Goal: Task Accomplishment & Management: Use online tool/utility

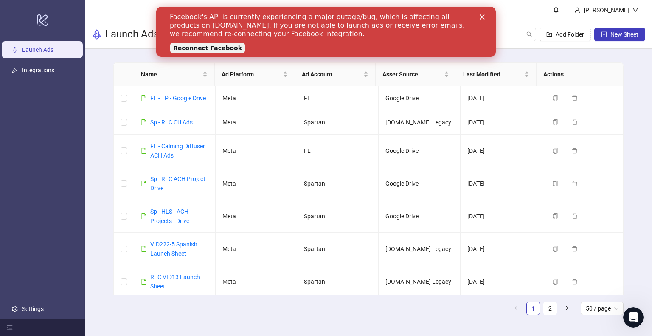
click at [482, 18] on icon "Close" at bounding box center [482, 16] width 5 height 5
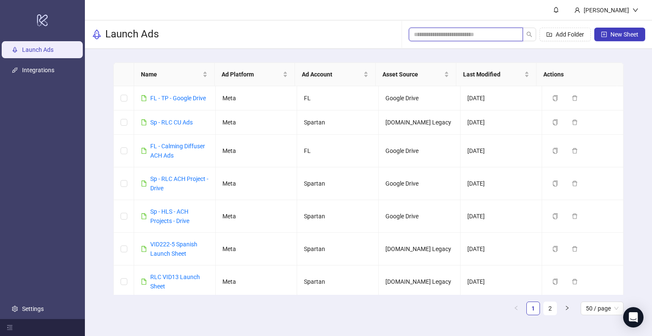
click at [419, 37] on input "search" at bounding box center [462, 34] width 97 height 9
click at [188, 178] on link "Sp - RLC ACH Project - Drive" at bounding box center [179, 183] width 58 height 16
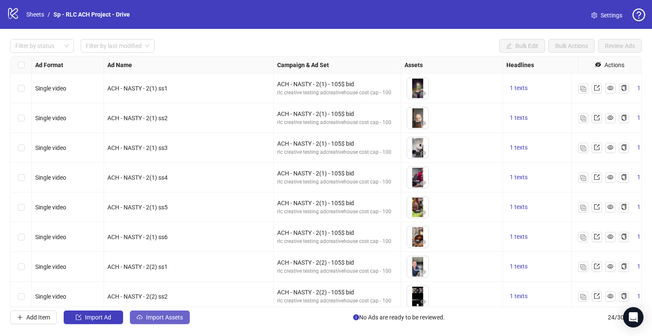
click at [172, 316] on span "Import Assets" at bounding box center [164, 317] width 37 height 7
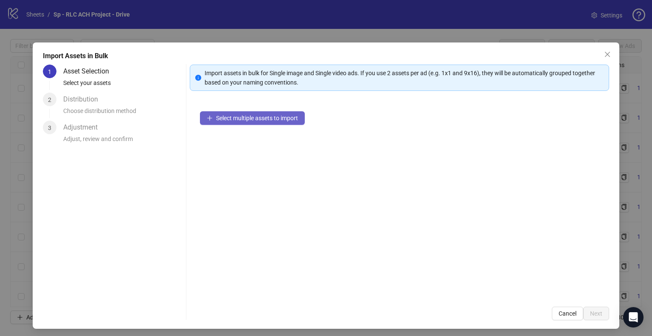
click at [273, 118] on span "Select multiple assets to import" at bounding box center [257, 118] width 82 height 7
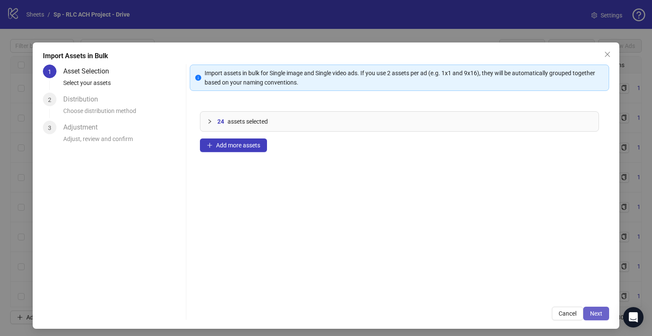
click at [590, 315] on span "Next" at bounding box center [596, 313] width 12 height 7
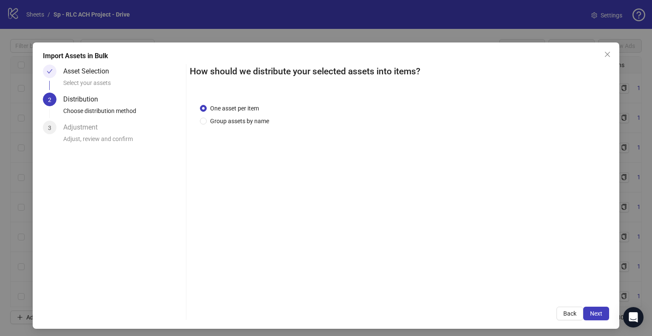
click at [590, 315] on span "Next" at bounding box center [596, 313] width 12 height 7
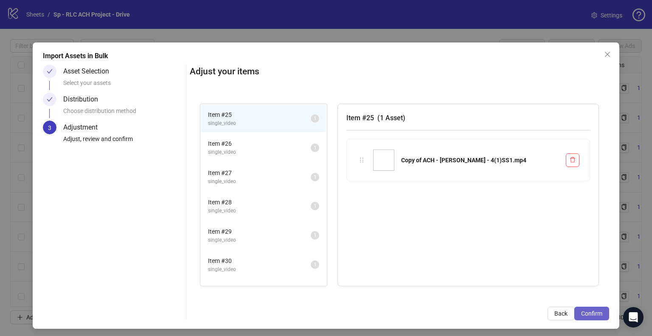
click at [590, 315] on span "Confirm" at bounding box center [591, 313] width 21 height 7
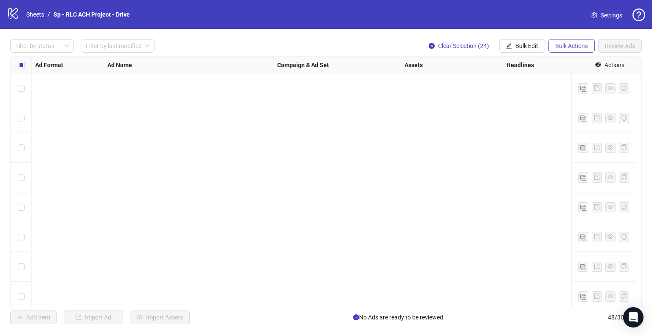
scroll to position [1199, 0]
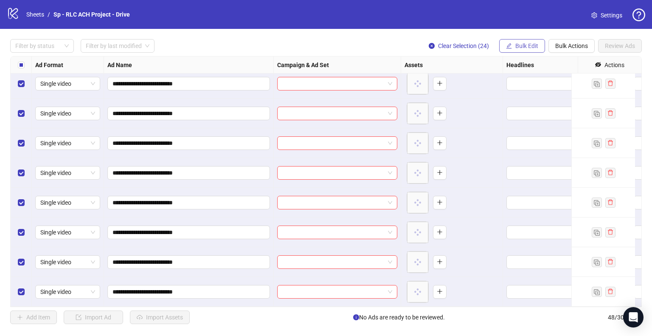
click at [532, 46] on span "Bulk Edit" at bounding box center [526, 45] width 23 height 7
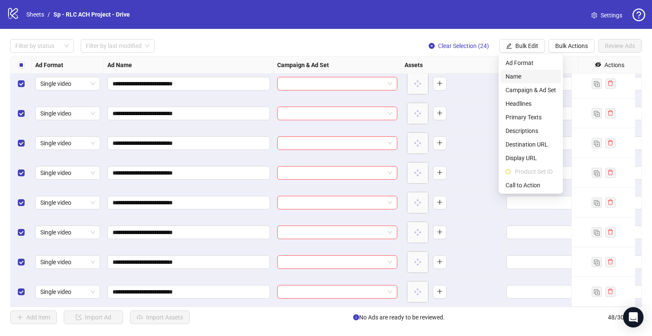
click at [528, 75] on span "Name" at bounding box center [531, 76] width 51 height 9
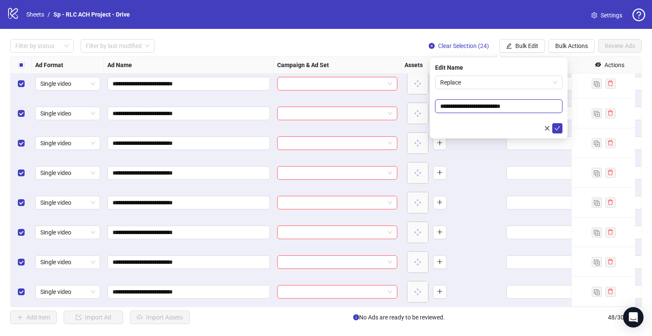
drag, startPoint x: 474, startPoint y: 105, endPoint x: 438, endPoint y: 95, distance: 37.5
click at [373, 111] on body "**********" at bounding box center [326, 168] width 652 height 336
click at [491, 83] on span "Replace" at bounding box center [498, 82] width 117 height 13
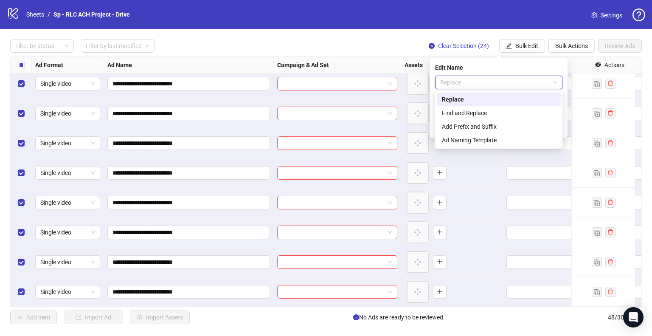
click at [477, 113] on div "Find and Replace" at bounding box center [499, 112] width 114 height 9
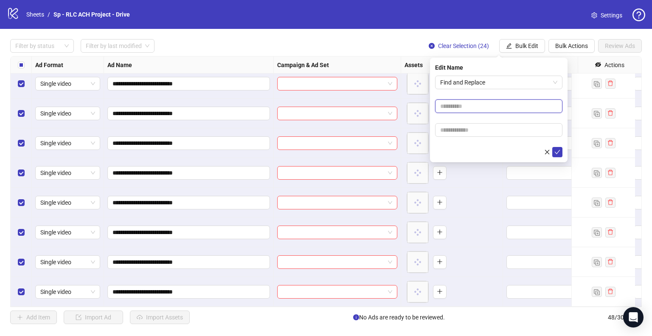
click at [456, 107] on input "text" at bounding box center [498, 106] width 127 height 14
paste input "**********"
type input "**********"
click at [455, 127] on input "text" at bounding box center [498, 130] width 127 height 14
type input "***"
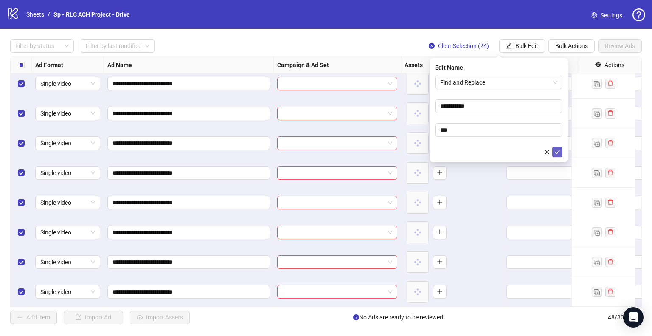
click at [559, 152] on icon "check" at bounding box center [557, 152] width 6 height 6
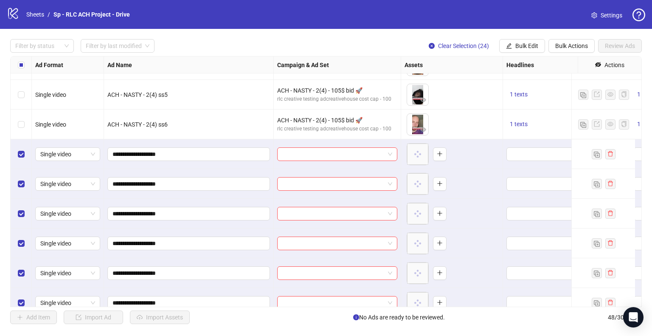
scroll to position [690, 0]
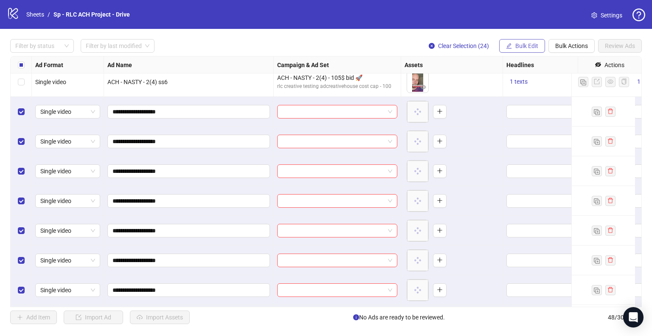
click at [520, 48] on span "Bulk Edit" at bounding box center [526, 45] width 23 height 7
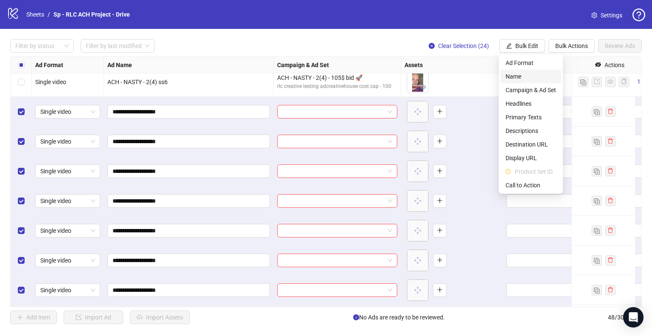
click at [525, 79] on span "Name" at bounding box center [531, 76] width 51 height 9
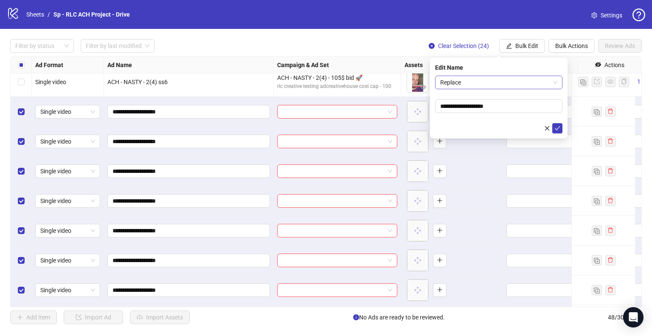
click at [474, 83] on span "Replace" at bounding box center [498, 82] width 117 height 13
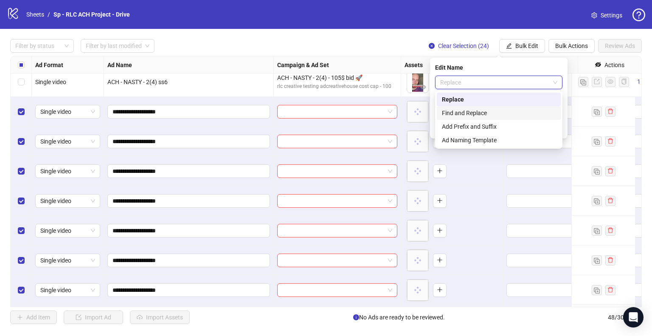
click at [473, 108] on div "Find and Replace" at bounding box center [499, 112] width 114 height 9
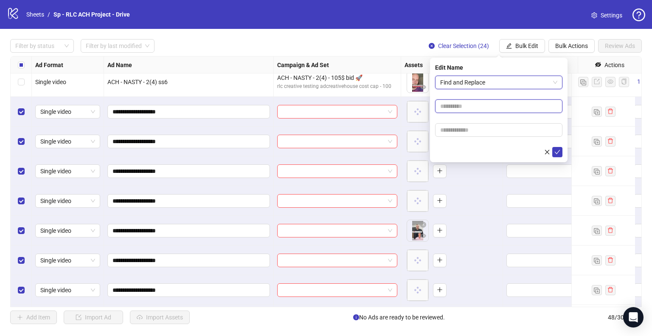
click at [473, 106] on input "text" at bounding box center [498, 106] width 127 height 14
type input "**"
click at [552, 147] on button "submit" at bounding box center [557, 152] width 10 height 10
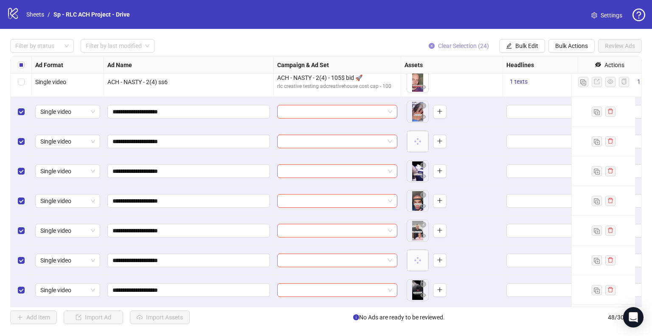
click at [441, 47] on span "Clear Selection (24)" at bounding box center [463, 45] width 51 height 7
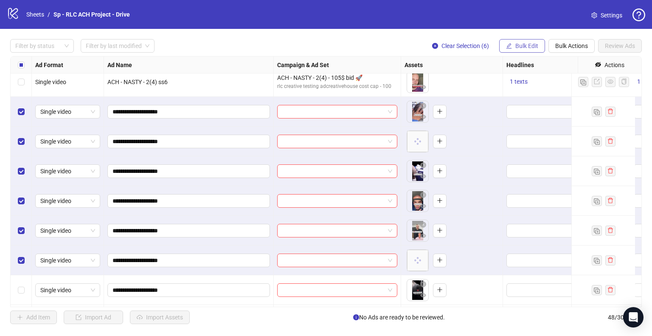
click at [530, 47] on span "Bulk Edit" at bounding box center [526, 45] width 23 height 7
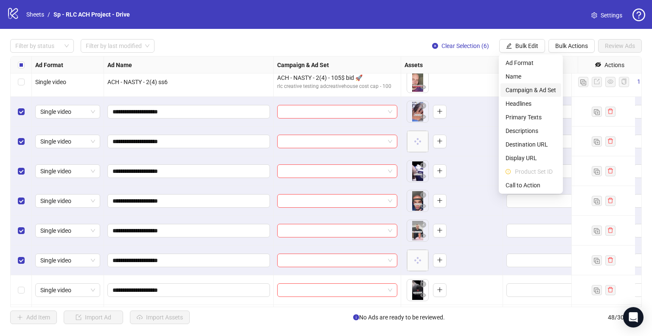
click at [545, 86] on span "Campaign & Ad Set" at bounding box center [531, 89] width 51 height 9
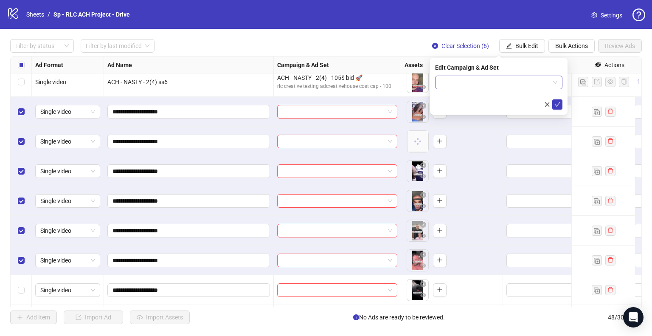
click at [556, 81] on span at bounding box center [498, 82] width 117 height 13
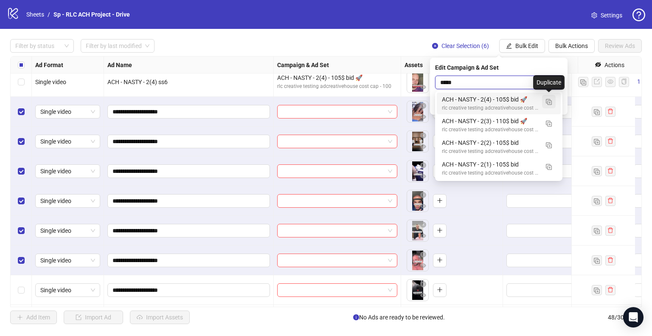
click at [549, 103] on img "button" at bounding box center [549, 102] width 6 height 6
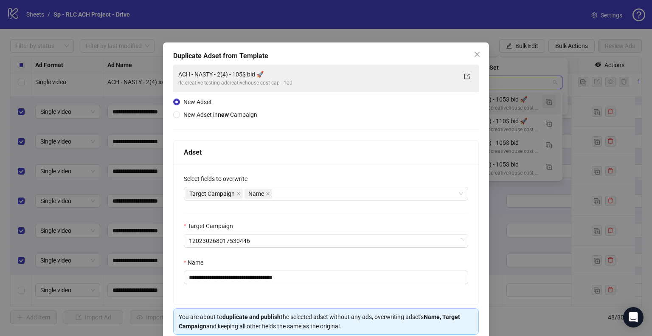
type input "*****"
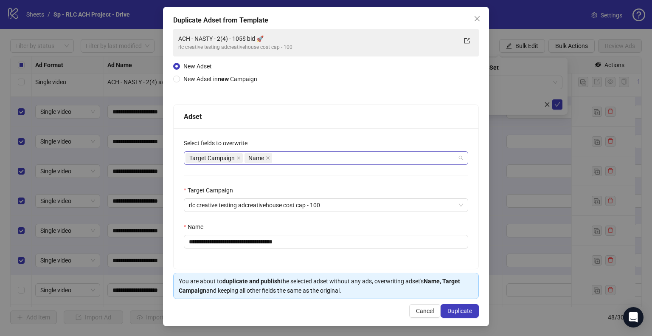
click at [284, 159] on div "Target Campaign Name" at bounding box center [321, 158] width 272 height 12
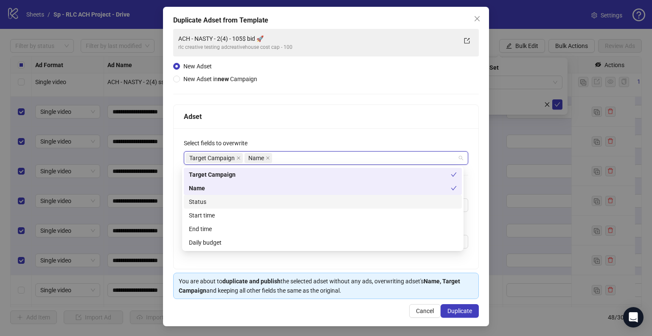
click at [234, 203] on div "Status" at bounding box center [323, 201] width 268 height 9
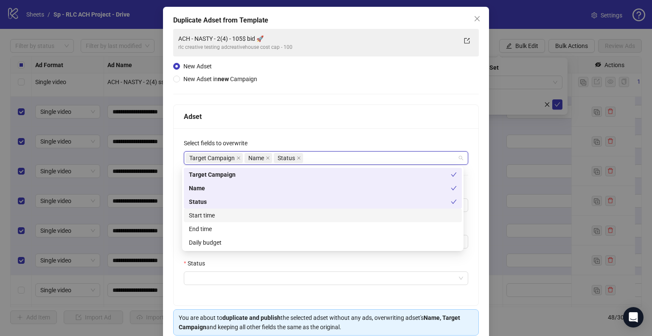
click at [225, 216] on div "Start time" at bounding box center [323, 215] width 268 height 9
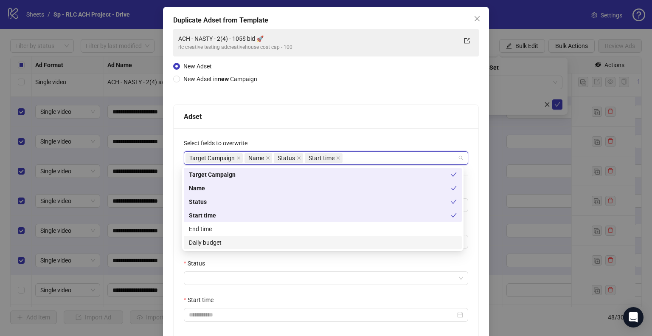
click at [227, 241] on div "Daily budget" at bounding box center [323, 242] width 268 height 9
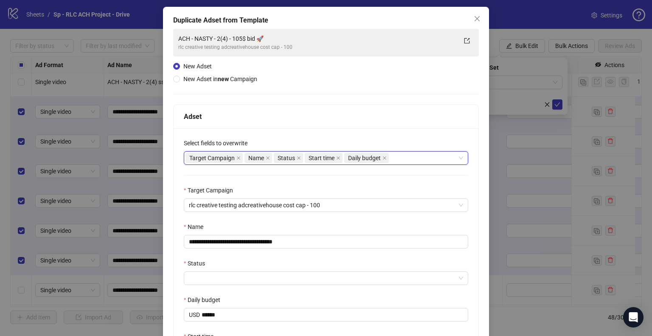
click at [171, 201] on div "**********" at bounding box center [326, 221] width 326 height 429
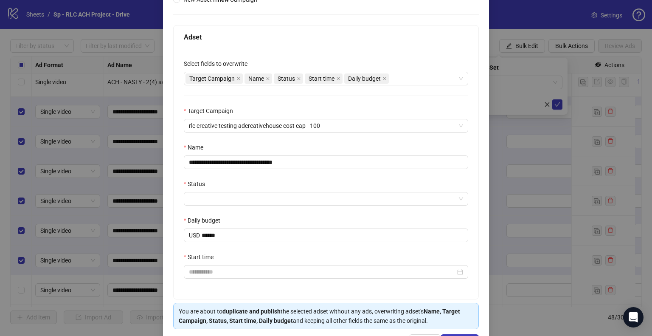
scroll to position [145, 0]
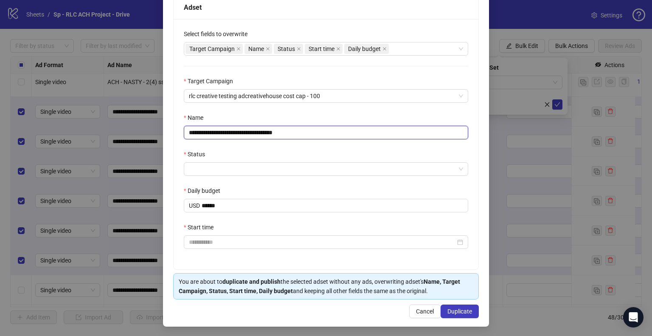
click at [250, 131] on input "**********" at bounding box center [326, 133] width 284 height 14
click at [209, 134] on input "**********" at bounding box center [326, 133] width 284 height 14
type input "**********"
click at [227, 167] on input "Status" at bounding box center [322, 169] width 267 height 13
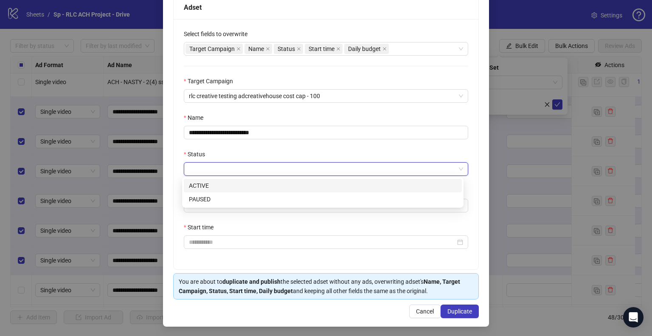
click at [214, 183] on div "ACTIVE" at bounding box center [323, 185] width 268 height 9
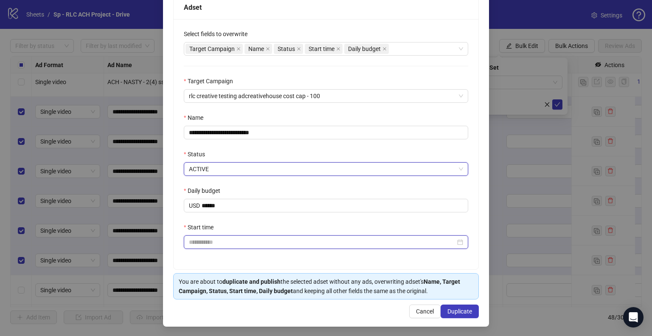
click at [214, 244] on input "Start time" at bounding box center [322, 241] width 267 height 9
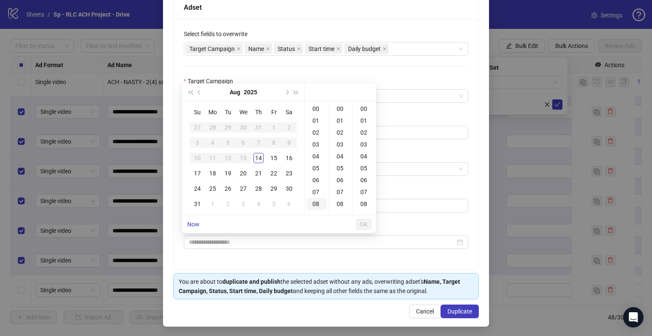
click at [273, 159] on div "15" at bounding box center [274, 158] width 10 height 10
type input "**********"
click at [365, 223] on span "OK" at bounding box center [364, 224] width 8 height 7
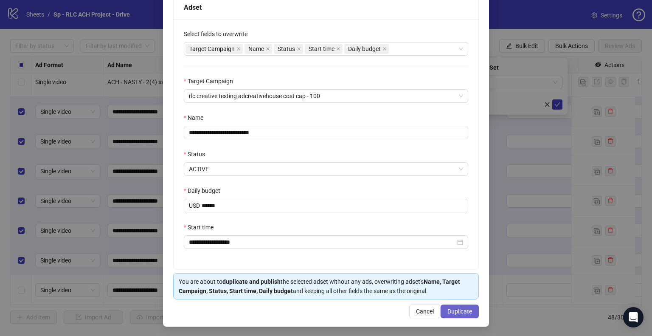
click at [453, 311] on span "Duplicate" at bounding box center [459, 311] width 25 height 7
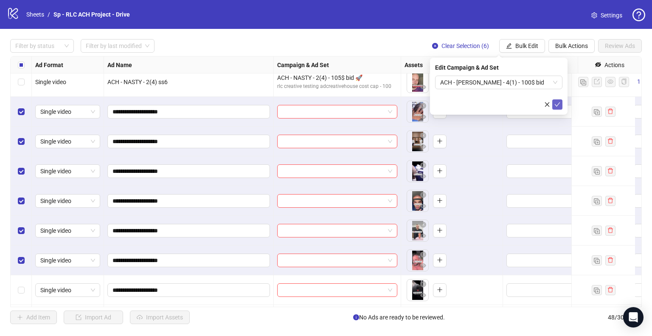
click at [559, 107] on span "submit" at bounding box center [557, 104] width 6 height 7
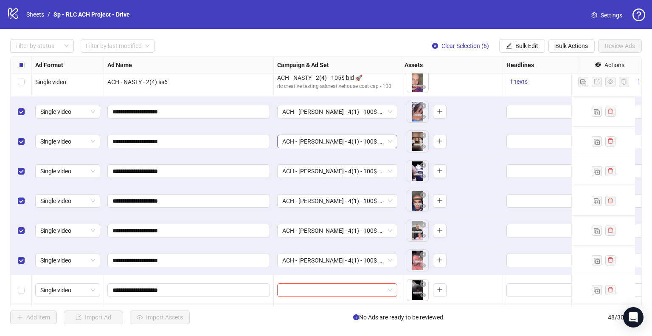
click at [461, 46] on span "Clear Selection (6)" at bounding box center [465, 45] width 48 height 7
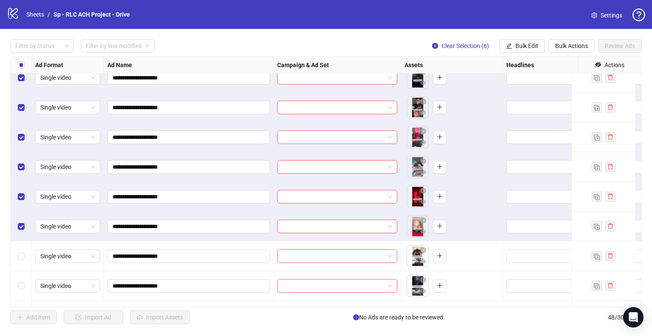
scroll to position [860, 0]
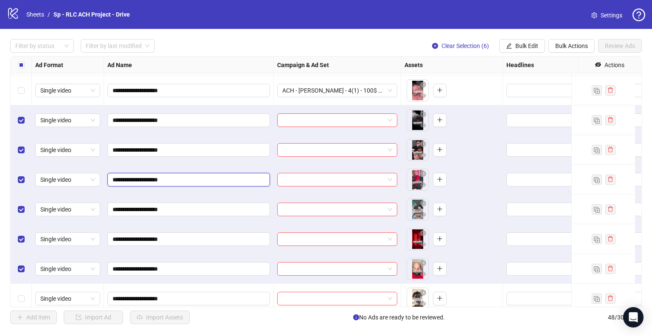
click at [177, 180] on input "**********" at bounding box center [187, 179] width 151 height 9
type input "**********"
click at [252, 202] on div "**********" at bounding box center [189, 209] width 170 height 30
click at [541, 44] on button "Bulk Edit" at bounding box center [522, 46] width 46 height 14
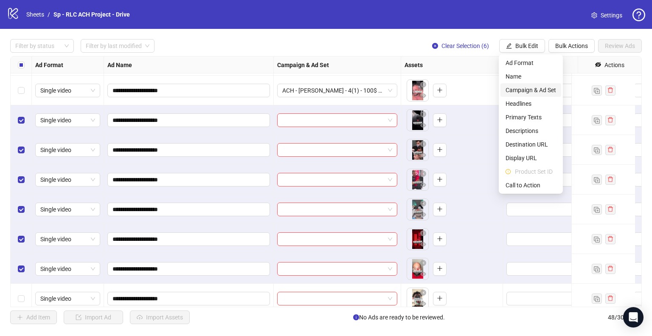
click at [546, 87] on span "Campaign & Ad Set" at bounding box center [531, 89] width 51 height 9
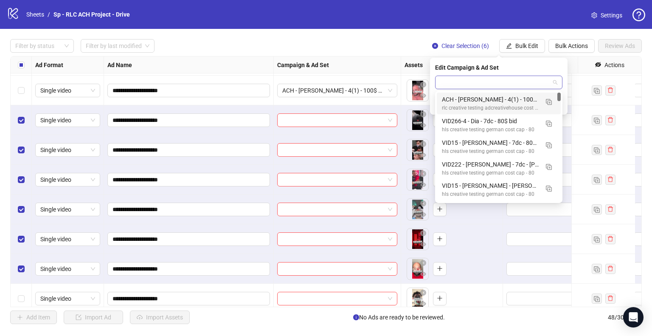
click at [555, 79] on span at bounding box center [498, 82] width 117 height 13
click at [550, 101] on img "button" at bounding box center [549, 102] width 6 height 6
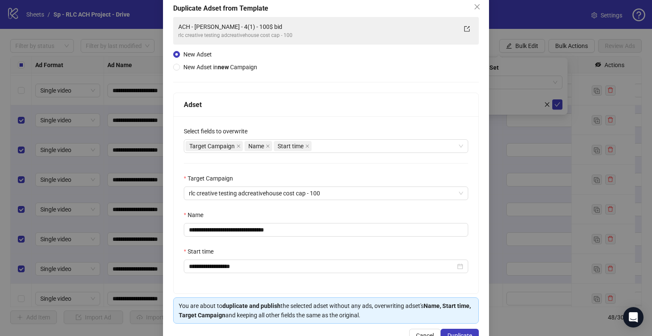
scroll to position [72, 0]
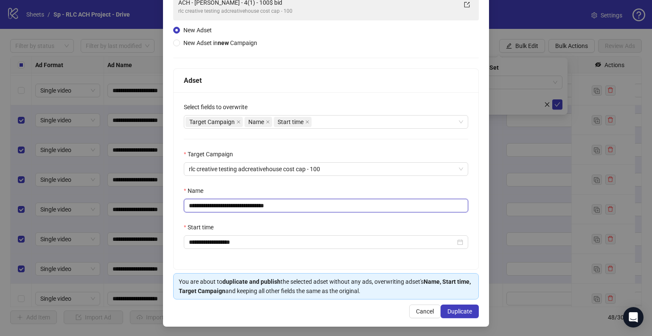
drag, startPoint x: 230, startPoint y: 207, endPoint x: 241, endPoint y: 205, distance: 11.2
click at [230, 207] on input "**********" at bounding box center [326, 206] width 284 height 14
type input "**********"
click at [447, 310] on span "Duplicate" at bounding box center [459, 311] width 25 height 7
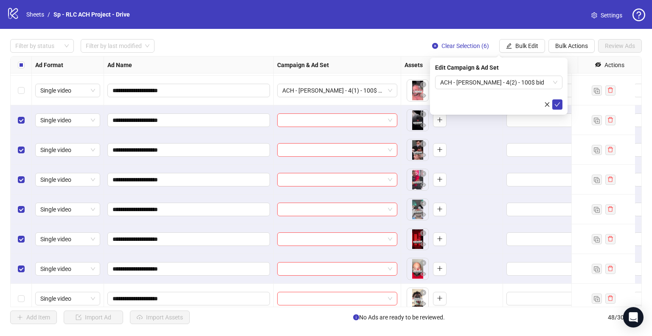
click at [557, 105] on icon "check" at bounding box center [558, 104] width 6 height 4
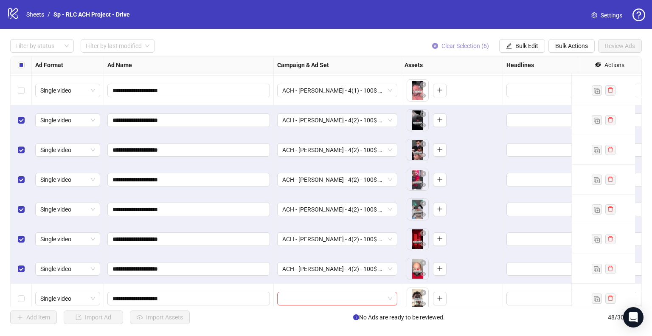
click at [458, 44] on span "Clear Selection (6)" at bounding box center [465, 45] width 48 height 7
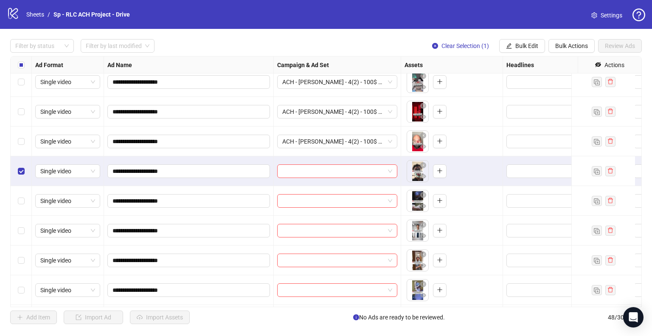
scroll to position [1029, 0]
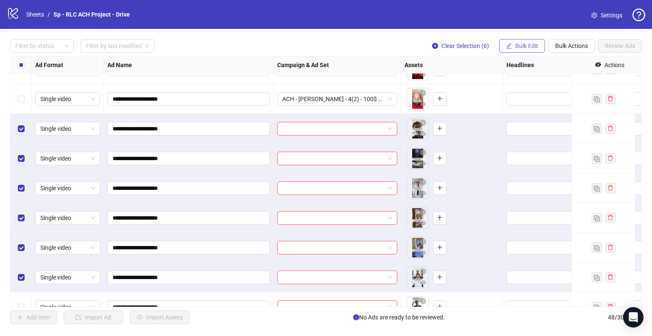
click at [519, 47] on span "Bulk Edit" at bounding box center [526, 45] width 23 height 7
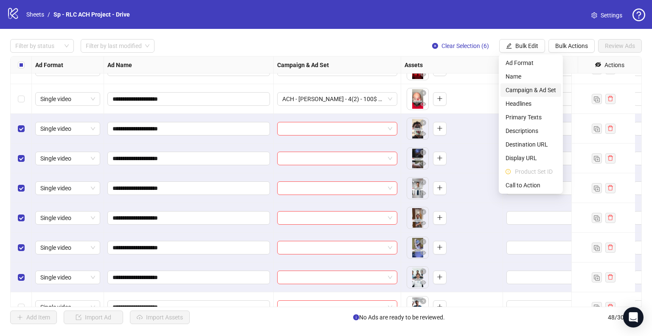
click at [545, 90] on span "Campaign & Ad Set" at bounding box center [531, 89] width 51 height 9
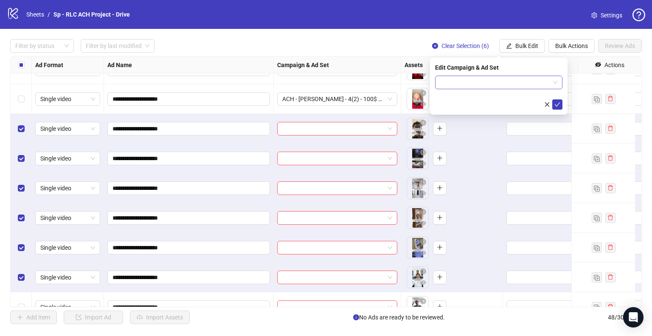
click at [548, 81] on input "search" at bounding box center [495, 82] width 110 height 13
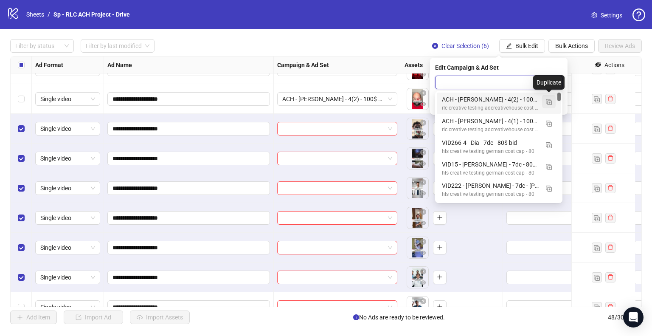
click at [553, 104] on button "button" at bounding box center [549, 102] width 14 height 14
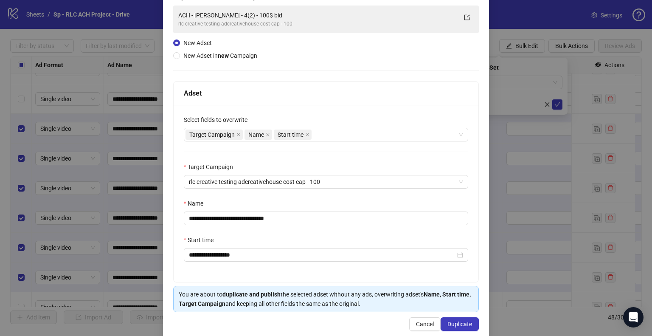
scroll to position [72, 0]
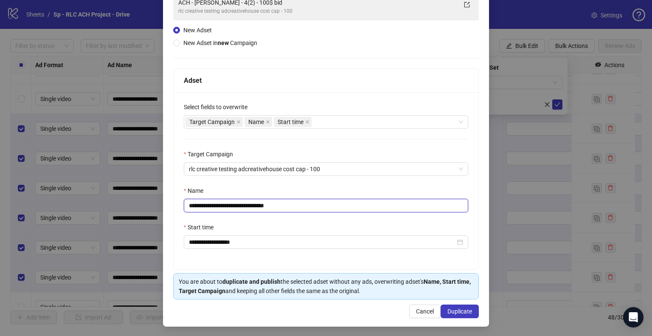
drag, startPoint x: 229, startPoint y: 205, endPoint x: 234, endPoint y: 205, distance: 5.1
click at [229, 205] on input "**********" at bounding box center [326, 206] width 284 height 14
type input "**********"
click at [457, 310] on span "Duplicate" at bounding box center [459, 311] width 25 height 7
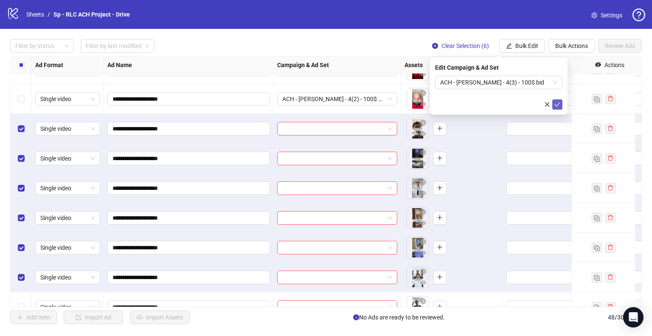
click at [557, 104] on icon "check" at bounding box center [557, 104] width 6 height 6
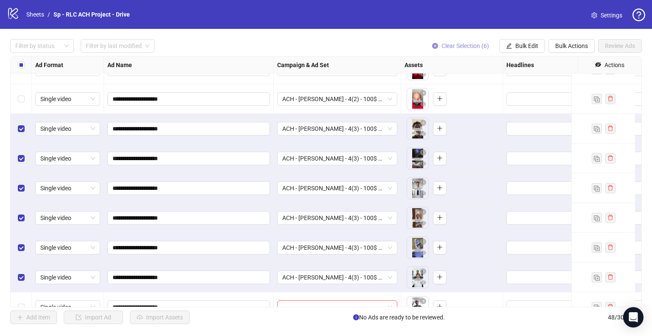
click at [469, 45] on span "Clear Selection (6)" at bounding box center [465, 45] width 48 height 7
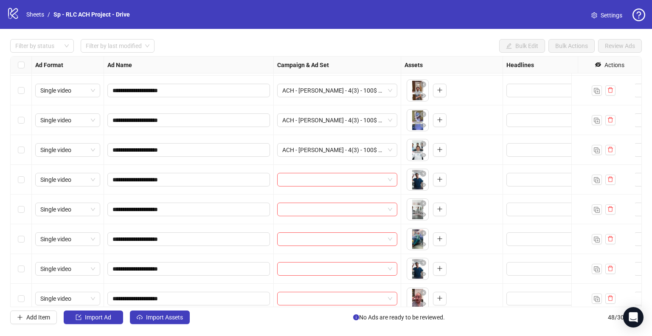
scroll to position [1199, 0]
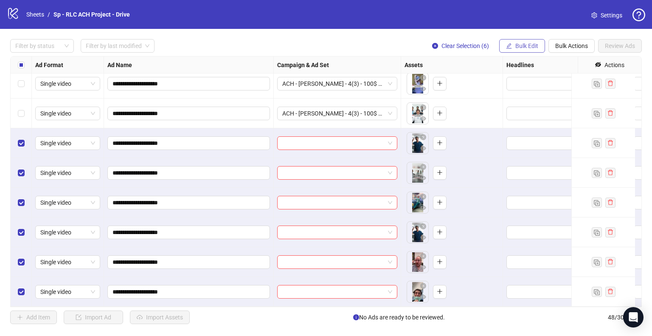
click at [527, 45] on span "Bulk Edit" at bounding box center [526, 45] width 23 height 7
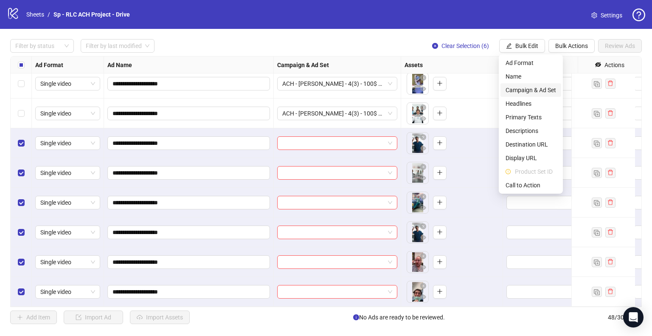
click at [525, 91] on span "Campaign & Ad Set" at bounding box center [531, 89] width 51 height 9
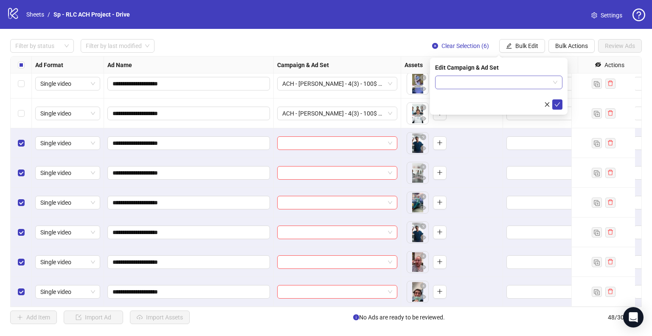
click at [553, 81] on span at bounding box center [498, 82] width 117 height 13
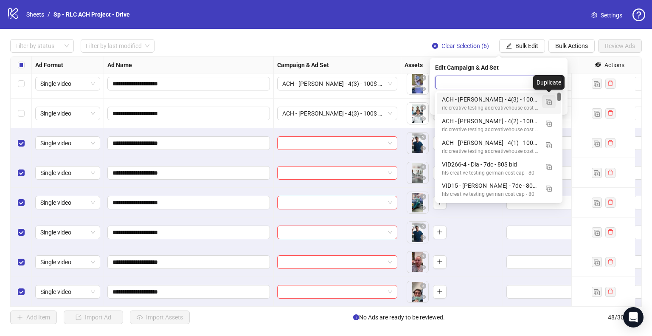
click at [551, 103] on img "button" at bounding box center [549, 102] width 6 height 6
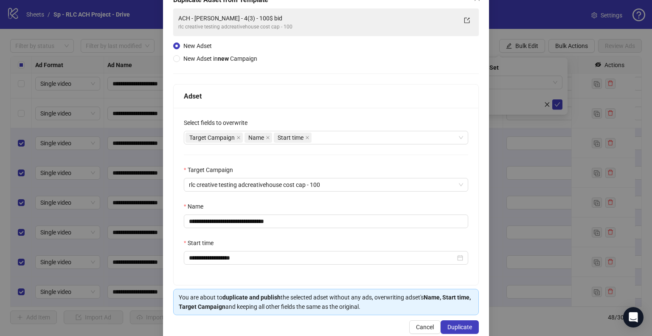
scroll to position [72, 0]
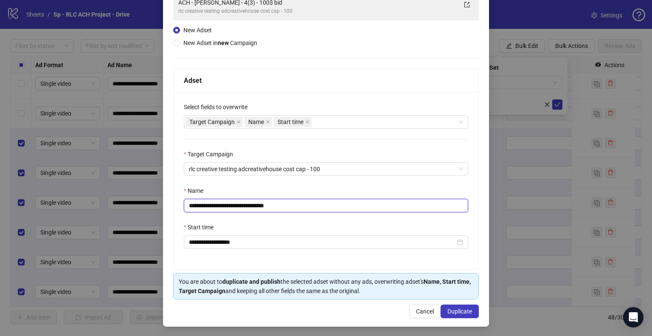
drag, startPoint x: 228, startPoint y: 207, endPoint x: 286, endPoint y: 197, distance: 59.0
click at [228, 207] on input "**********" at bounding box center [326, 206] width 284 height 14
type input "**********"
click at [453, 308] on span "Duplicate" at bounding box center [459, 311] width 25 height 7
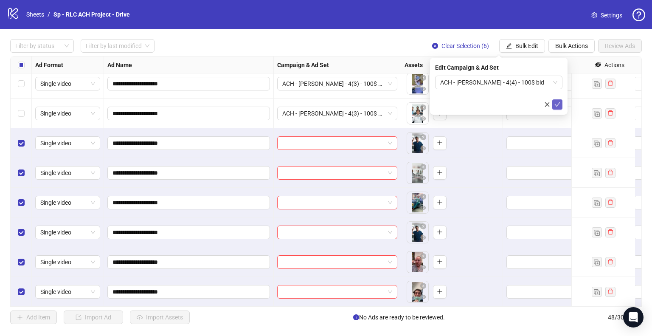
click at [560, 103] on button "submit" at bounding box center [557, 104] width 10 height 10
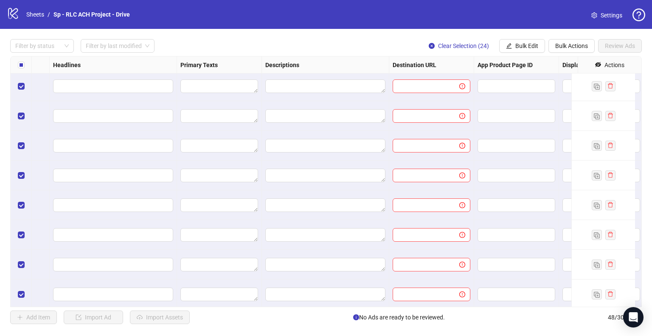
scroll to position [775, 449]
click at [518, 44] on span "Bulk Edit" at bounding box center [526, 45] width 23 height 7
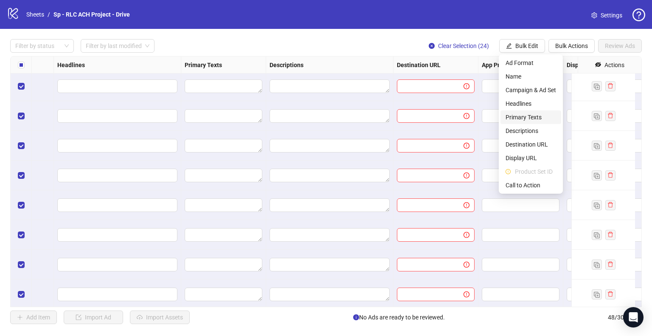
click at [537, 119] on span "Primary Texts" at bounding box center [531, 116] width 51 height 9
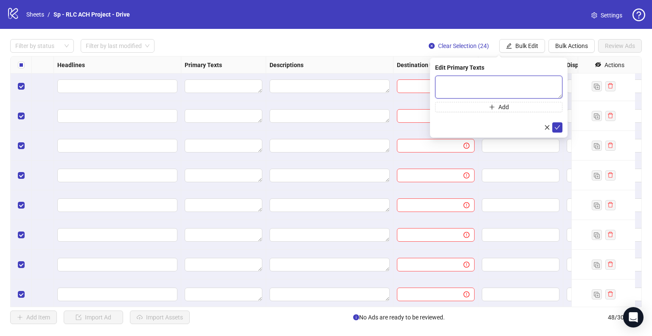
click at [457, 88] on textarea at bounding box center [498, 87] width 127 height 23
paste textarea "**********"
type textarea "**********"
click at [555, 128] on icon "check" at bounding box center [557, 127] width 6 height 6
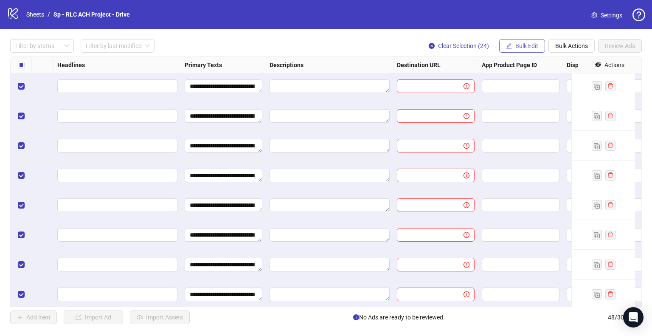
click at [514, 46] on button "Bulk Edit" at bounding box center [522, 46] width 46 height 14
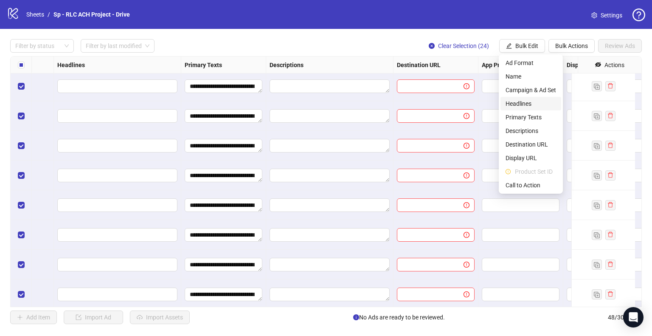
click at [526, 103] on span "Headlines" at bounding box center [531, 103] width 51 height 9
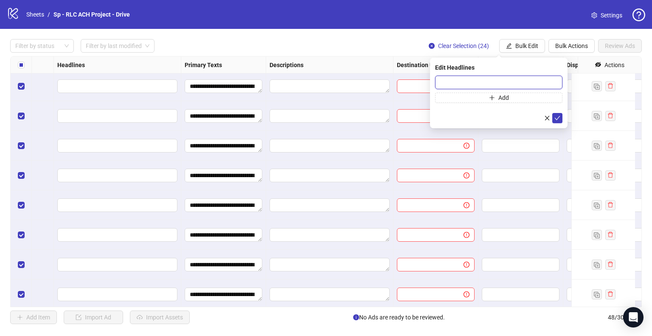
click at [479, 83] on input "text" at bounding box center [498, 83] width 127 height 14
paste input "**********"
type input "**********"
click at [560, 119] on icon "check" at bounding box center [557, 118] width 6 height 6
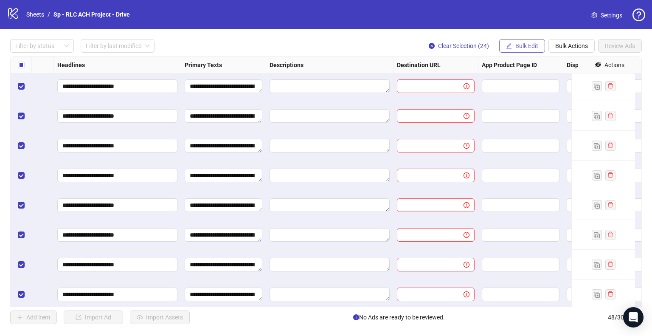
click at [528, 47] on span "Bulk Edit" at bounding box center [526, 45] width 23 height 7
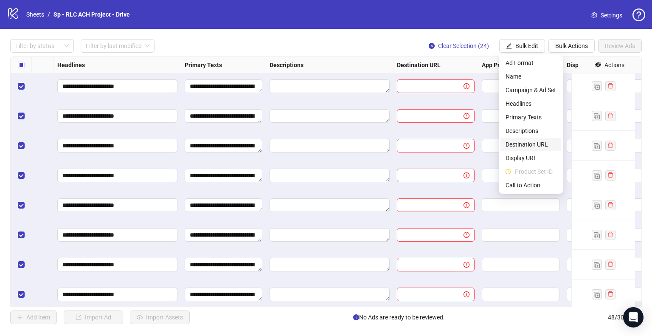
click at [533, 141] on span "Destination URL" at bounding box center [531, 144] width 51 height 9
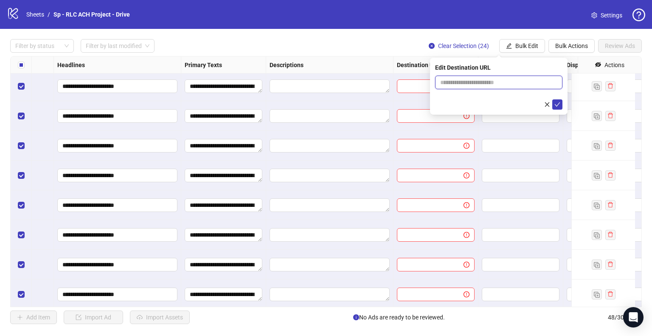
click at [482, 84] on input "text" at bounding box center [495, 82] width 110 height 9
paste input "**********"
type input "**********"
click at [557, 103] on icon "check" at bounding box center [557, 104] width 6 height 6
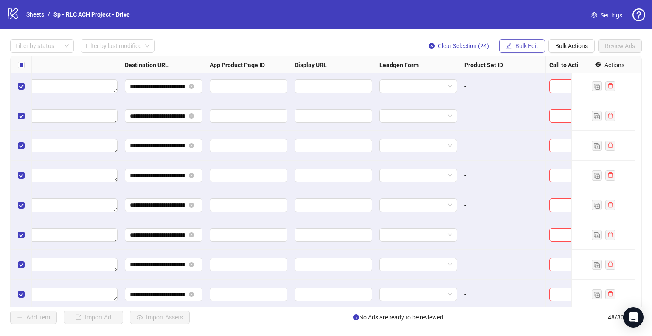
scroll to position [775, 764]
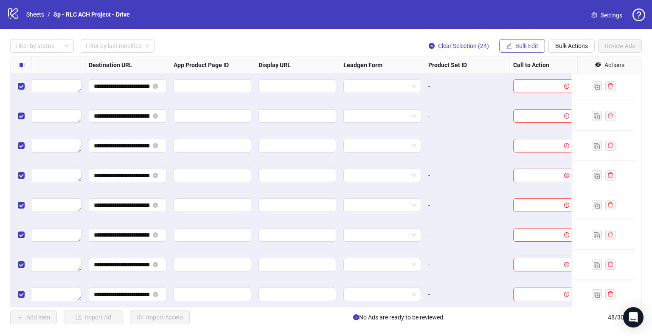
click at [515, 48] on span "Bulk Edit" at bounding box center [526, 45] width 23 height 7
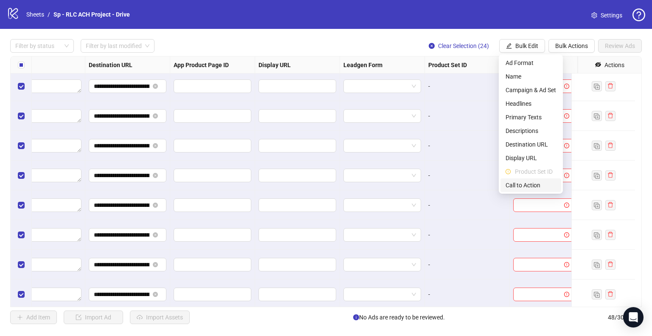
click at [525, 183] on span "Call to Action" at bounding box center [531, 184] width 51 height 9
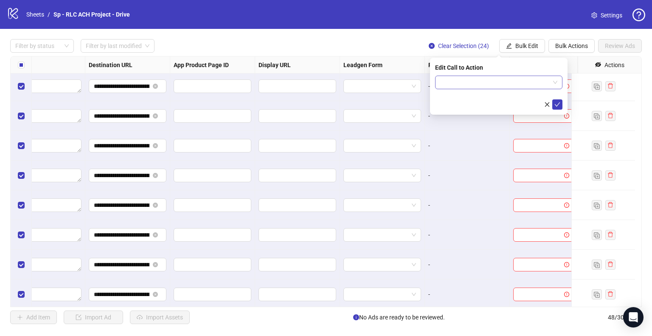
click at [503, 84] on input "search" at bounding box center [495, 82] width 110 height 13
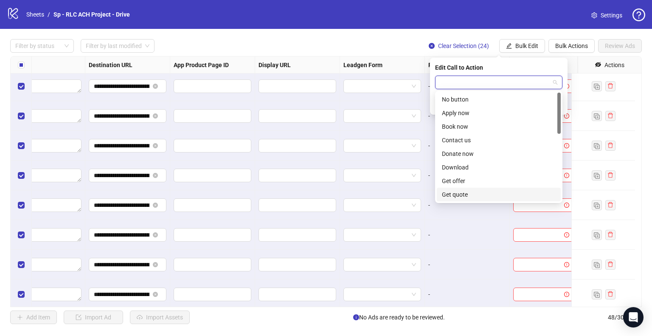
scroll to position [177, 0]
click at [468, 129] on div "Shop now" at bounding box center [499, 126] width 114 height 9
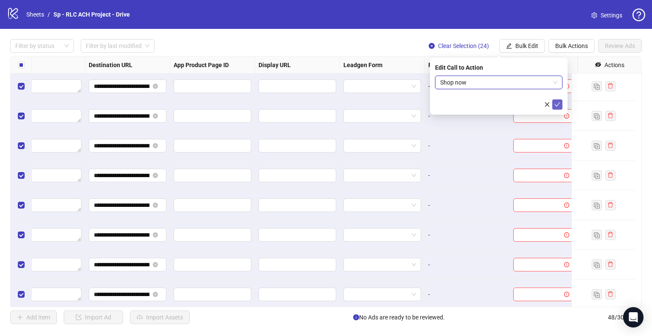
click at [557, 104] on icon "check" at bounding box center [557, 104] width 6 height 6
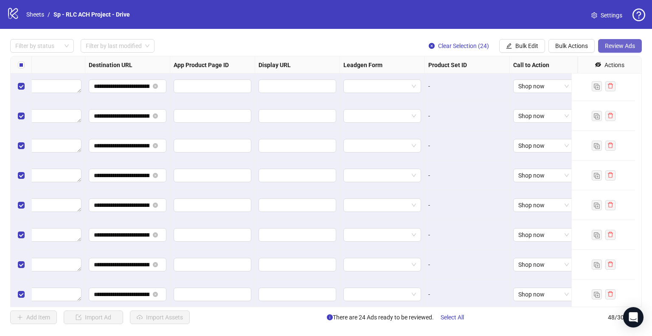
click at [631, 48] on span "Review Ads" at bounding box center [620, 45] width 30 height 7
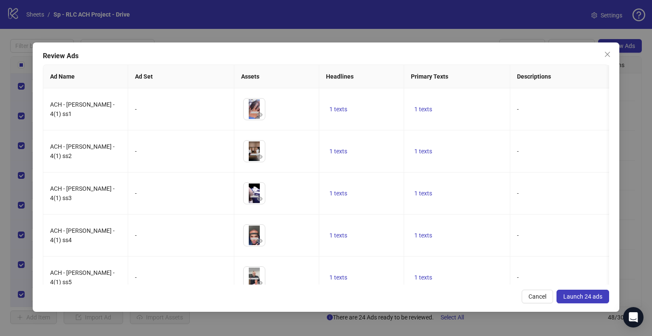
click at [580, 296] on span "Launch 24 ads" at bounding box center [582, 296] width 39 height 7
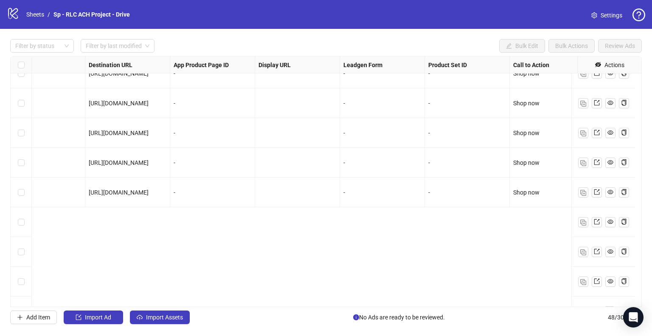
scroll to position [350, 764]
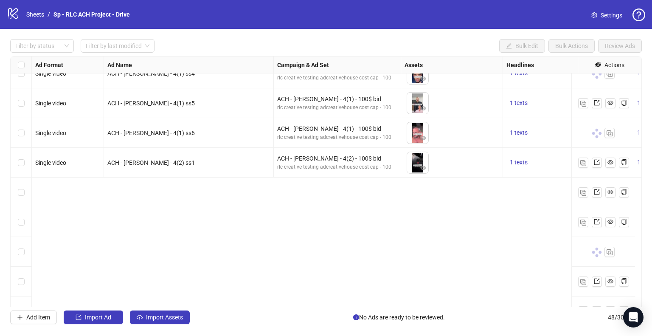
scroll to position [647, 0]
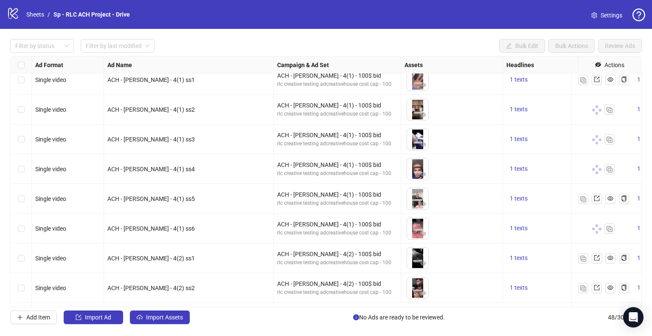
scroll to position [679, 0]
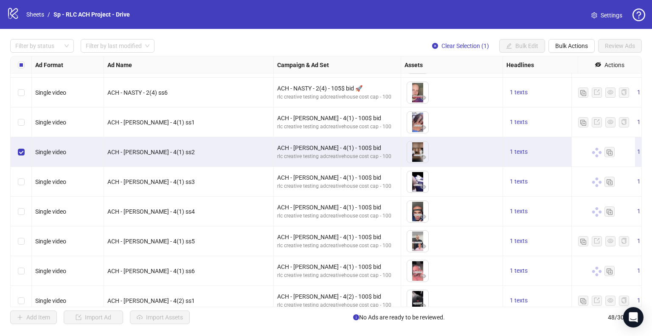
click at [176, 144] on div "ACH - IVAN - 4(1) ss2" at bounding box center [189, 152] width 170 height 30
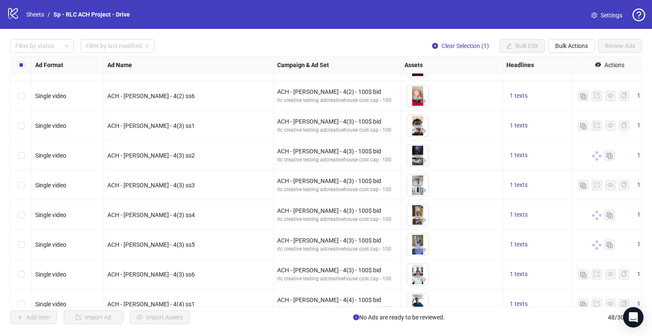
scroll to position [1026, 0]
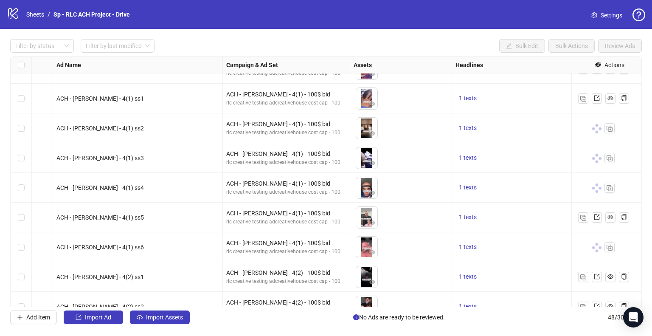
scroll to position [706, 51]
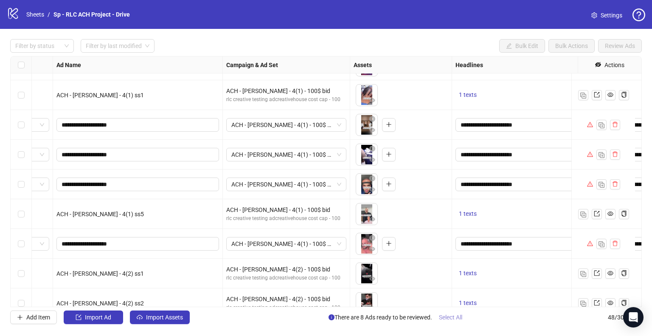
click at [458, 317] on span "Select All" at bounding box center [450, 317] width 23 height 7
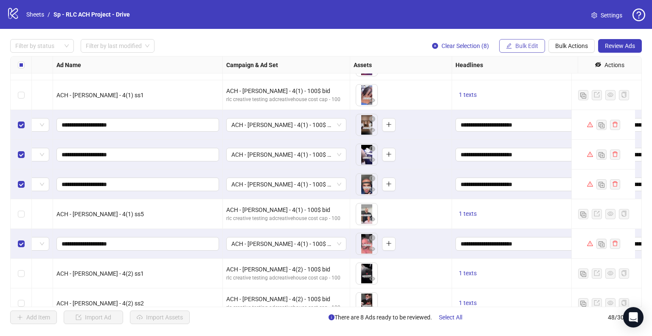
click at [522, 48] on span "Bulk Edit" at bounding box center [526, 45] width 23 height 7
click at [562, 51] on button "Bulk Actions" at bounding box center [571, 46] width 46 height 14
click at [589, 87] on span "Duplicate with assets" at bounding box center [584, 89] width 58 height 9
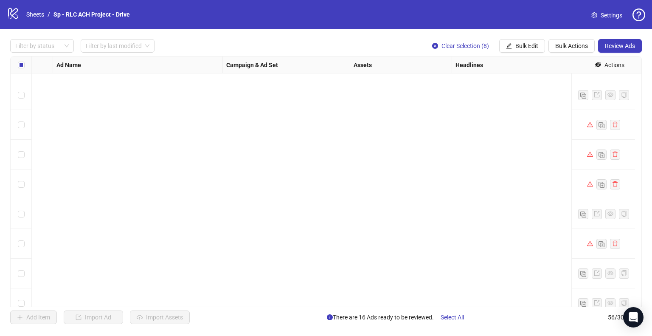
scroll to position [1437, 51]
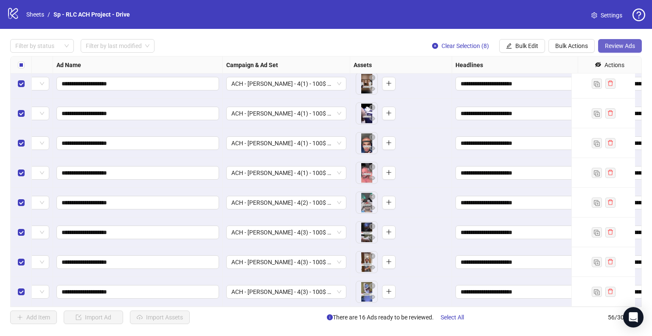
click at [619, 47] on span "Review Ads" at bounding box center [620, 45] width 30 height 7
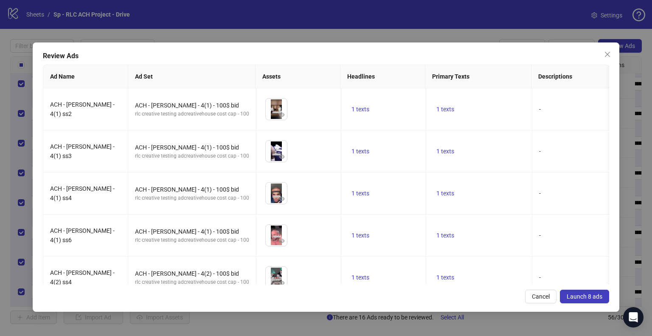
click at [577, 293] on span "Launch 8 ads" at bounding box center [585, 296] width 36 height 7
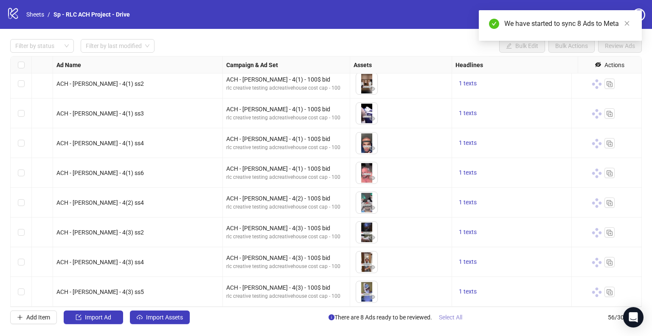
click at [456, 315] on span "Select All" at bounding box center [450, 317] width 23 height 7
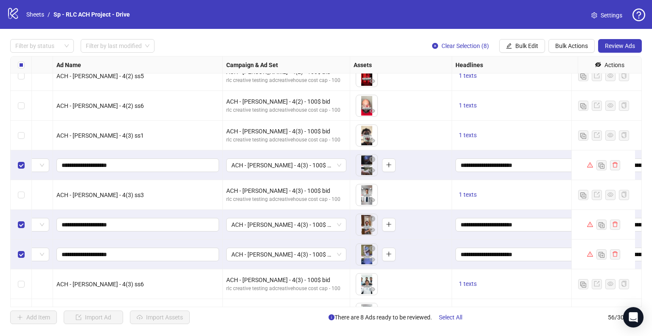
scroll to position [1002, 51]
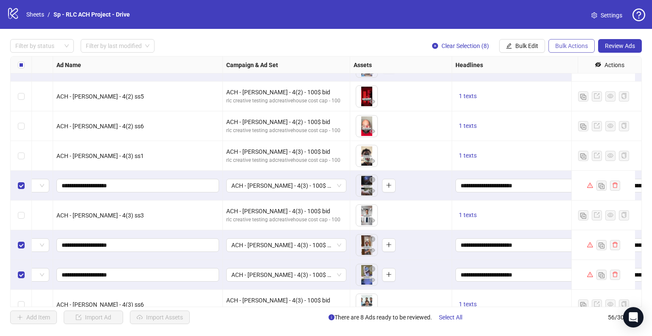
click at [564, 42] on span "Bulk Actions" at bounding box center [571, 45] width 33 height 7
click at [563, 62] on span "Delete" at bounding box center [584, 62] width 58 height 9
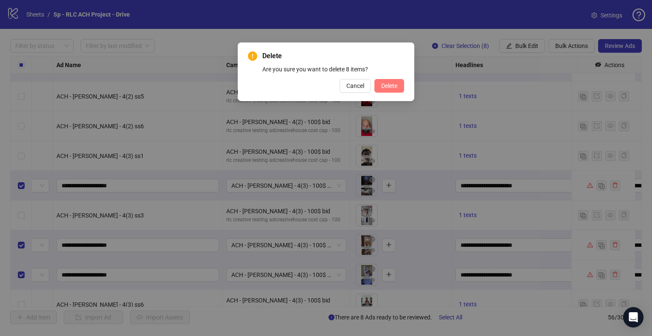
click at [383, 88] on span "Delete" at bounding box center [389, 85] width 16 height 7
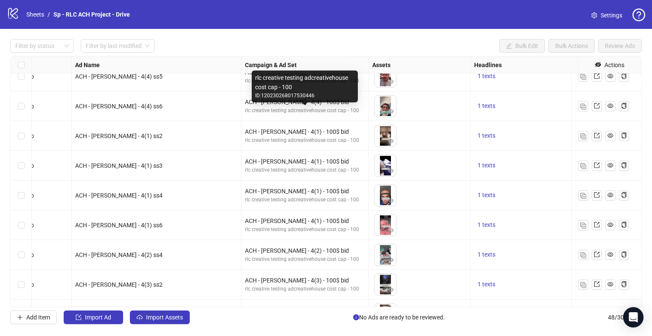
scroll to position [1199, 32]
